Goal: Task Accomplishment & Management: Use online tool/utility

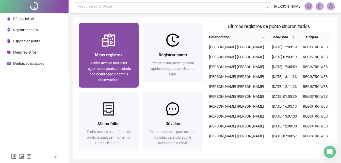
drag, startPoint x: 0, startPoint y: 0, endPoint x: 121, endPoint y: 56, distance: 133.4
click at [121, 56] on span "Meus registros" at bounding box center [108, 55] width 27 height 5
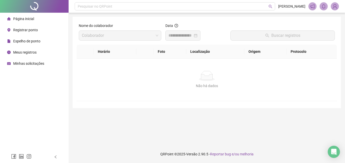
click at [18, 21] on span "Página inicial" at bounding box center [23, 19] width 21 height 4
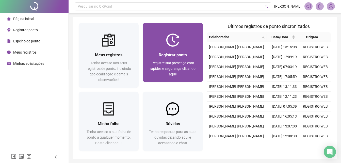
click at [168, 50] on div "Registrar ponto Registre sua presença com rapidez e segurança clicando aqui!" at bounding box center [173, 64] width 60 height 35
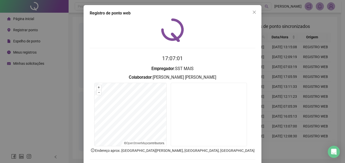
drag, startPoint x: 251, startPoint y: 12, endPoint x: 286, endPoint y: 5, distance: 35.9
click at [252, 12] on icon "close" at bounding box center [254, 12] width 4 height 4
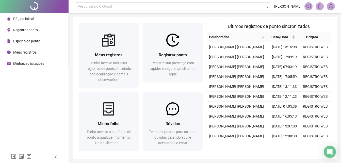
drag, startPoint x: 26, startPoint y: 39, endPoint x: 69, endPoint y: 46, distance: 43.4
click at [26, 39] on span "Espelho de ponto" at bounding box center [26, 41] width 27 height 4
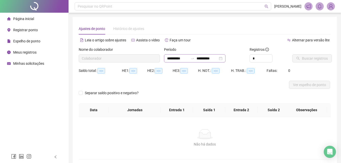
type input "**********"
click at [169, 58] on input "**********" at bounding box center [177, 59] width 21 height 6
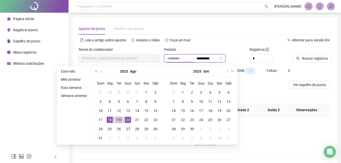
type input "**********"
click at [116, 121] on div "19" at bounding box center [119, 120] width 6 height 6
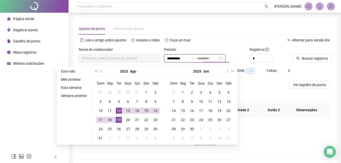
type input "**********"
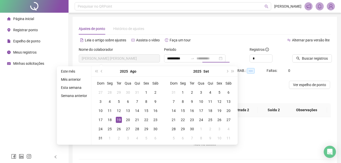
click at [121, 121] on div "19" at bounding box center [119, 120] width 6 height 6
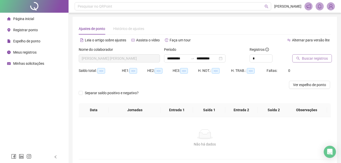
click at [304, 58] on span "Buscar registros" at bounding box center [315, 59] width 26 height 6
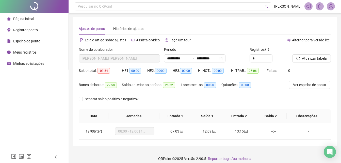
scroll to position [5, 0]
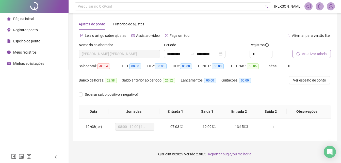
click at [309, 54] on span "Atualizar tabela" at bounding box center [314, 54] width 25 height 6
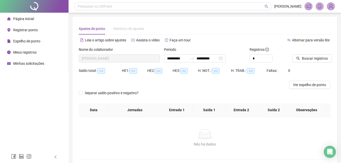
click at [20, 21] on div "Página inicial" at bounding box center [20, 19] width 27 height 10
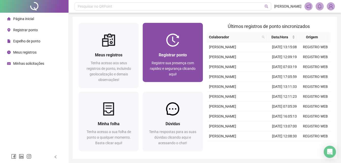
click at [185, 50] on div "Registrar ponto Registre sua presença com rapidez e segurança clicando aqui!" at bounding box center [173, 64] width 60 height 35
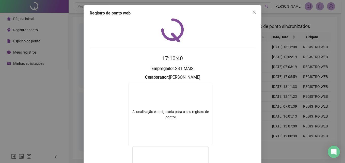
drag, startPoint x: 253, startPoint y: 10, endPoint x: 190, endPoint y: 50, distance: 74.8
click at [253, 11] on icon "close" at bounding box center [254, 12] width 4 height 4
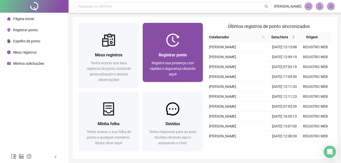
click at [182, 56] on span "Registrar ponto" at bounding box center [173, 55] width 28 height 5
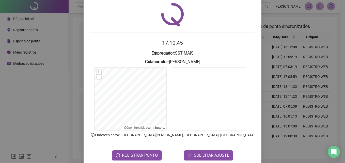
scroll to position [24, 0]
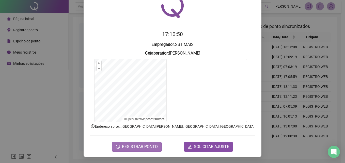
click at [128, 147] on span "REGISTRAR PONTO" at bounding box center [140, 147] width 36 height 6
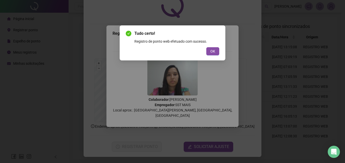
drag, startPoint x: 213, startPoint y: 48, endPoint x: 236, endPoint y: 34, distance: 27.0
click at [213, 48] on button "OK" at bounding box center [212, 51] width 13 height 8
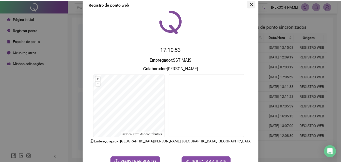
scroll to position [0, 0]
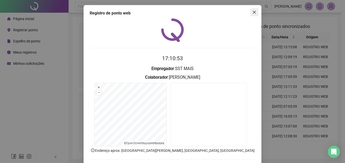
click at [252, 11] on icon "close" at bounding box center [254, 12] width 4 height 4
